Goal: Task Accomplishment & Management: Complete application form

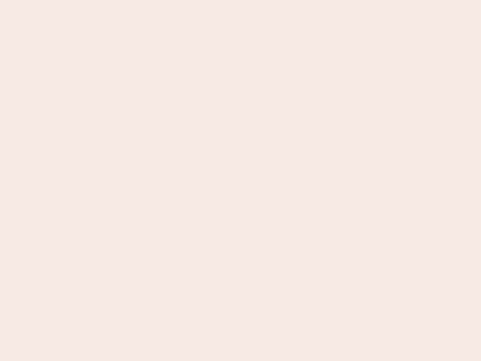
click at [241, 181] on nb-app "Almost there Thank you for registering for Newbook. Your account is under revie…" at bounding box center [240, 180] width 481 height 361
click at [241, 0] on nb-app "Almost there Thank you for registering for Newbook. Your account is under revie…" at bounding box center [240, 180] width 481 height 361
click at [257, 0] on nb-app "Almost there Thank you for registering for Newbook. Your account is under revie…" at bounding box center [240, 180] width 481 height 361
click at [241, 181] on nb-app "Almost there Thank you for registering for Newbook. Your account is under revie…" at bounding box center [240, 180] width 481 height 361
click at [241, 0] on nb-app "Almost there Thank you for registering for Newbook. Your account is under revie…" at bounding box center [240, 180] width 481 height 361
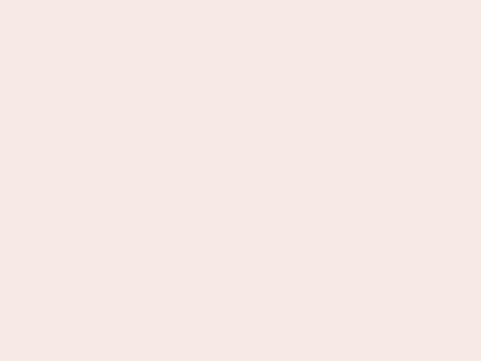
click at [168, 0] on nb-app "Almost there Thank you for registering for Newbook. Your account is under revie…" at bounding box center [240, 180] width 481 height 361
click at [241, 181] on nb-app "Almost there Thank you for registering for Newbook. Your account is under revie…" at bounding box center [240, 180] width 481 height 361
click at [241, 0] on nb-app "Almost there Thank you for registering for Newbook. Your account is under revie…" at bounding box center [240, 180] width 481 height 361
click at [168, 0] on nb-app "Almost there Thank you for registering for Newbook. Your account is under revie…" at bounding box center [240, 180] width 481 height 361
click at [241, 181] on nb-app "Almost there Thank you for registering for Newbook. Your account is under revie…" at bounding box center [240, 180] width 481 height 361
